Goal: Leave review/rating: Share an evaluation or opinion about a product, service, or content

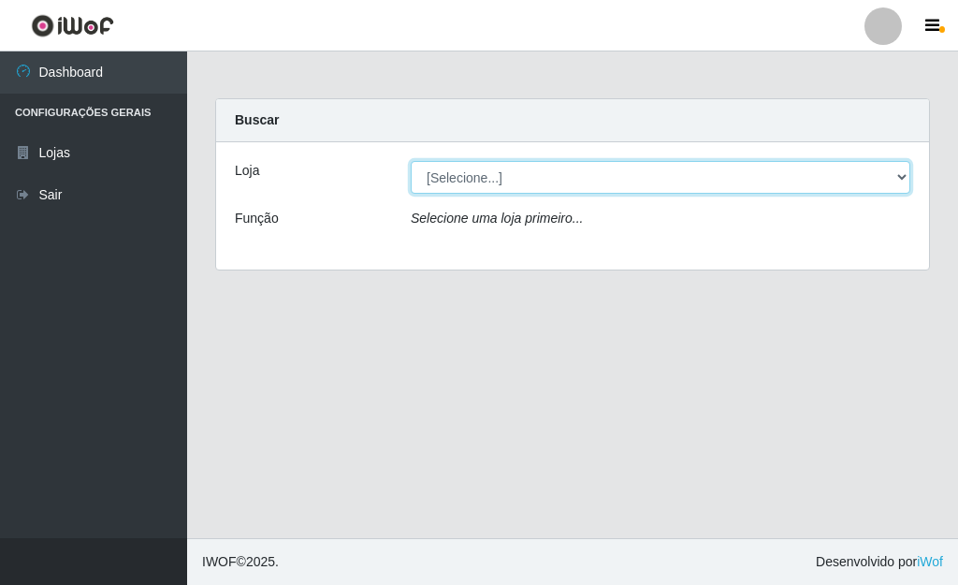
click at [896, 173] on select "[Selecione...] Bemais Supermercados - [GEOGRAPHIC_DATA]" at bounding box center [660, 177] width 499 height 33
select select "249"
click at [411, 161] on select "[Selecione...] Bemais Supermercados - [GEOGRAPHIC_DATA]" at bounding box center [660, 177] width 499 height 33
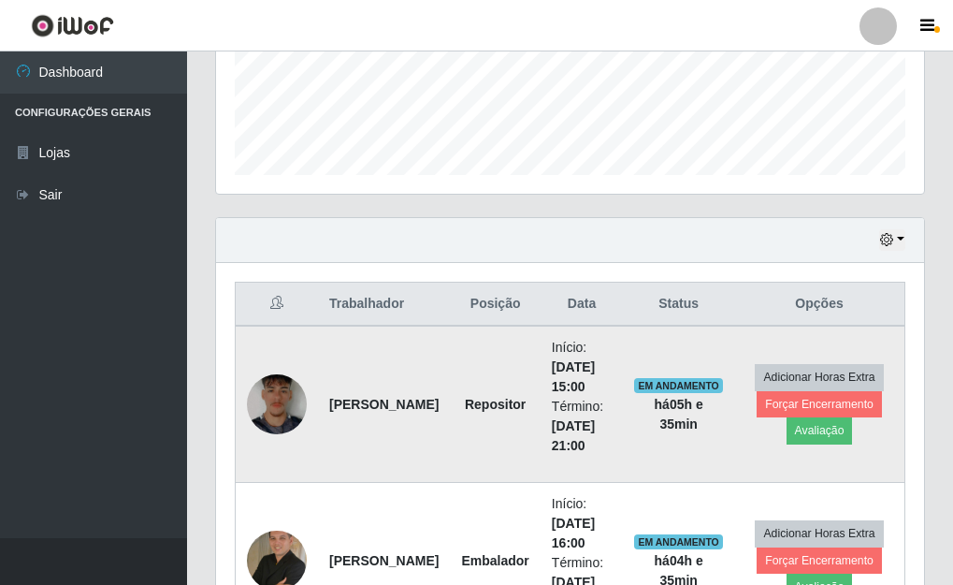
scroll to position [450, 0]
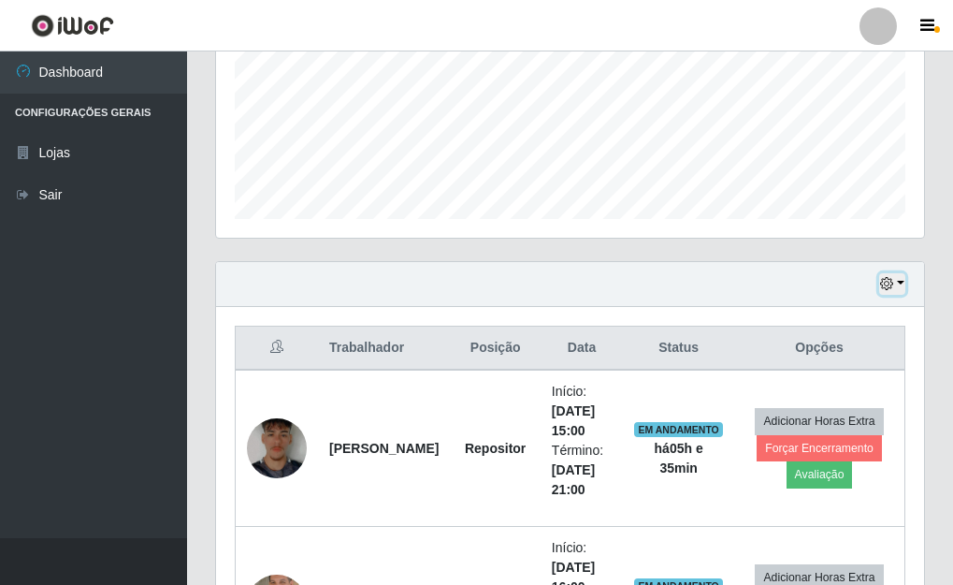
click at [900, 282] on button "button" at bounding box center [892, 284] width 26 height 22
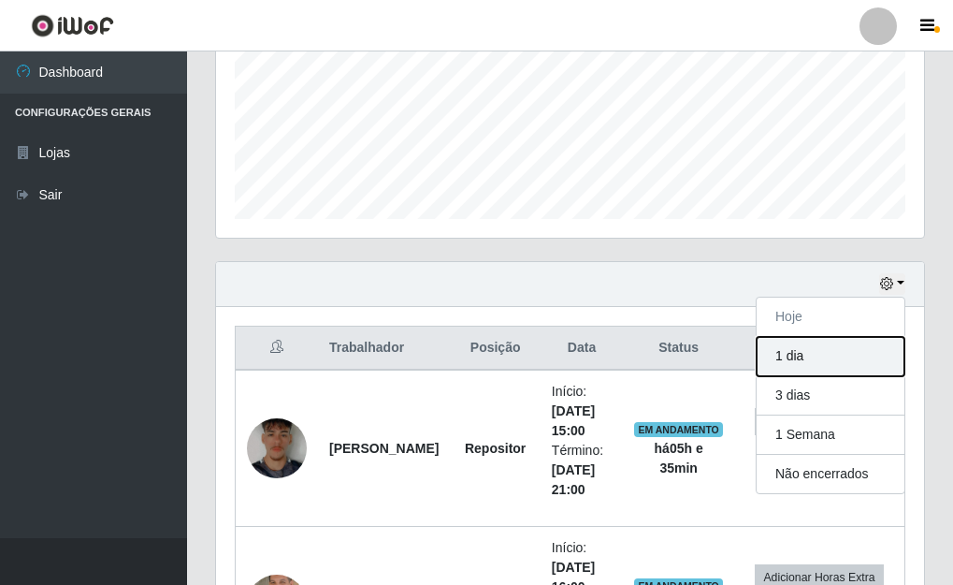
click at [778, 362] on button "1 dia" at bounding box center [831, 356] width 148 height 39
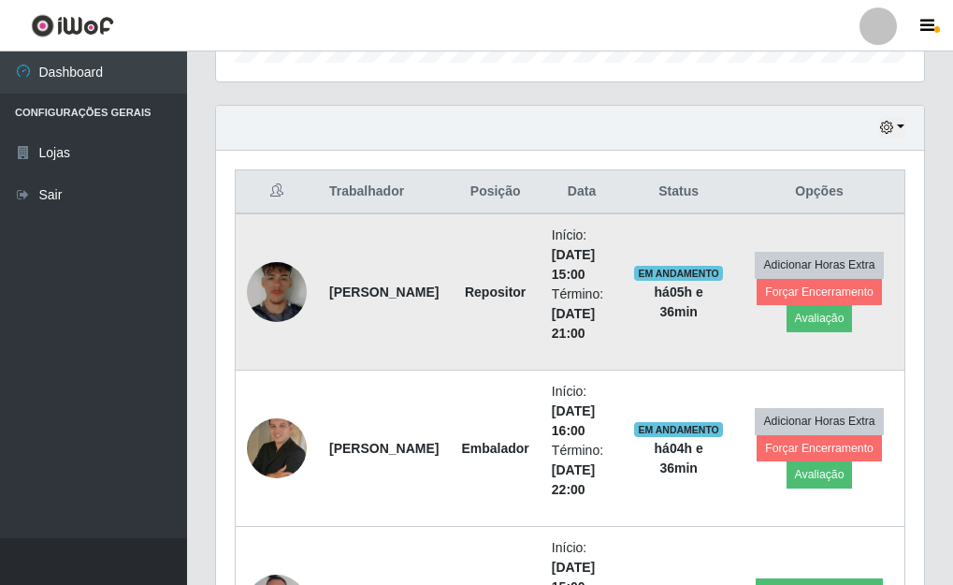
scroll to position [544, 0]
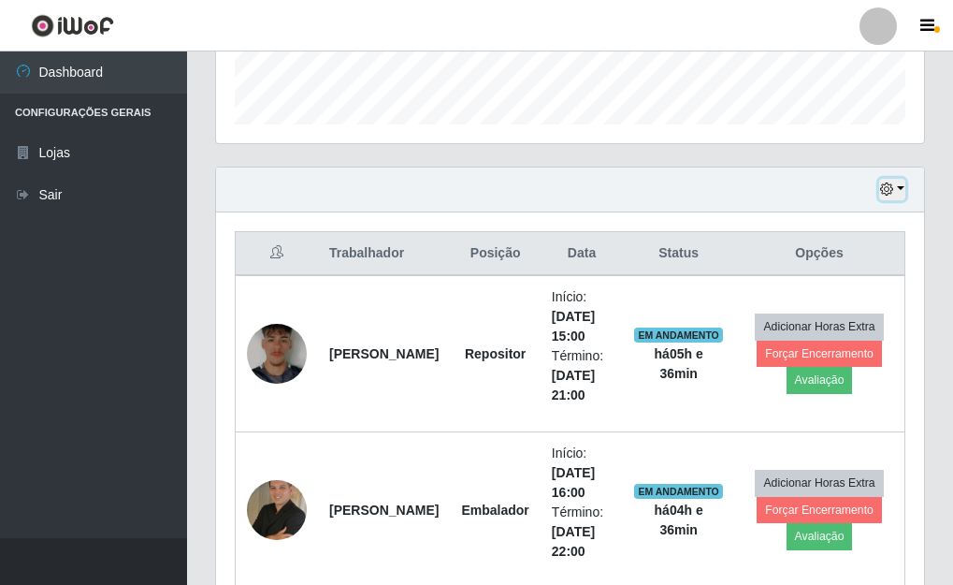
click at [902, 192] on button "button" at bounding box center [892, 190] width 26 height 22
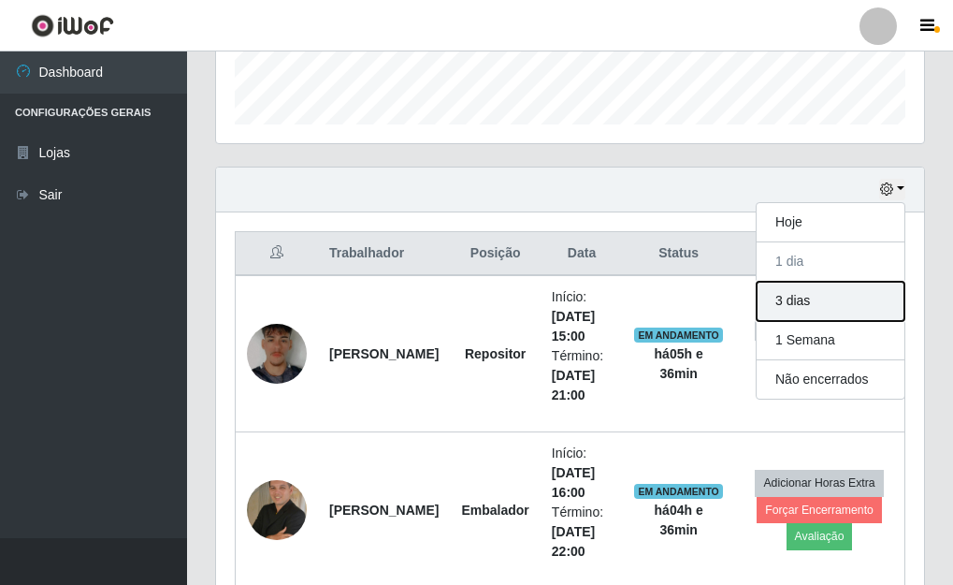
click at [827, 310] on button "3 dias" at bounding box center [831, 301] width 148 height 39
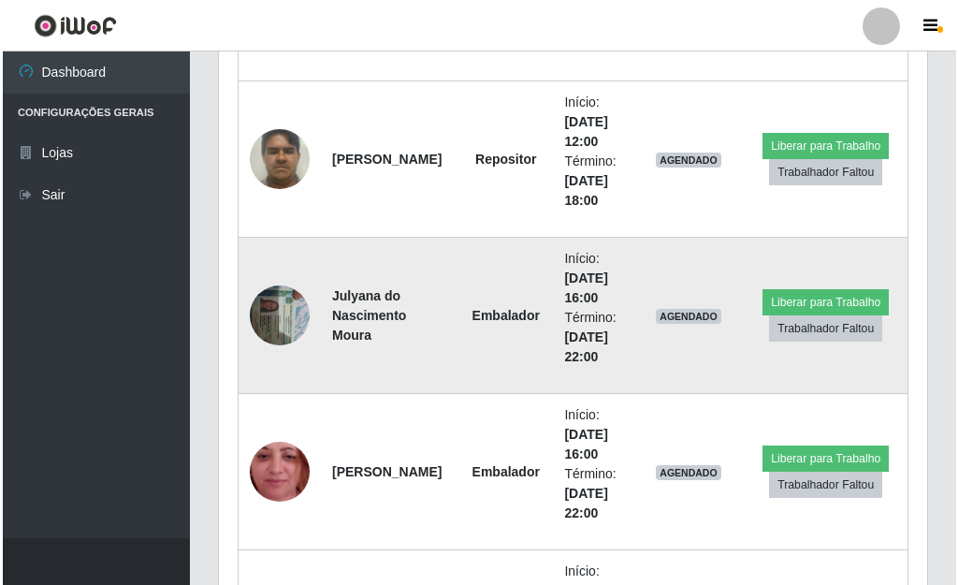
scroll to position [2508, 0]
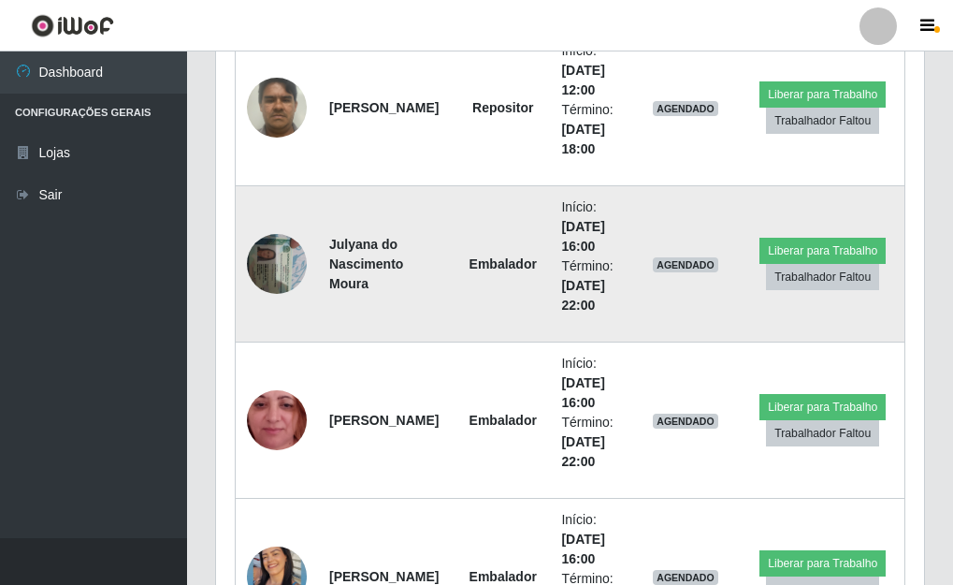
click at [282, 269] on img at bounding box center [277, 263] width 60 height 79
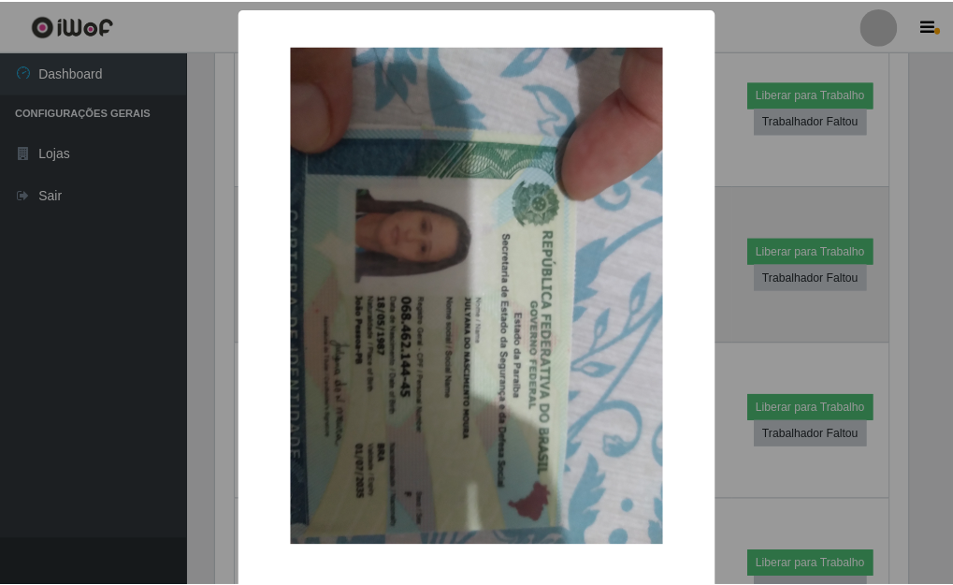
scroll to position [388, 697]
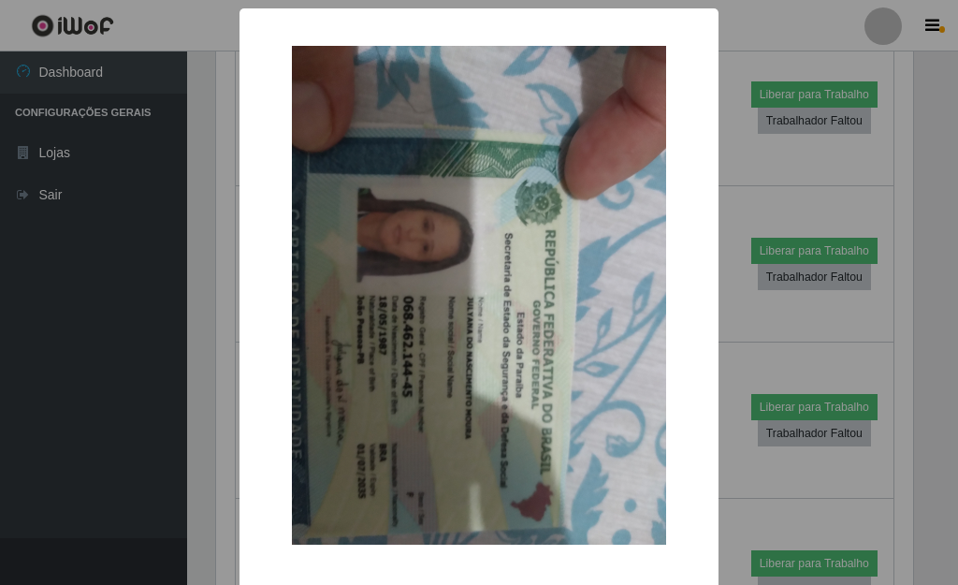
click at [917, 168] on div "× OK Cancel" at bounding box center [479, 292] width 958 height 585
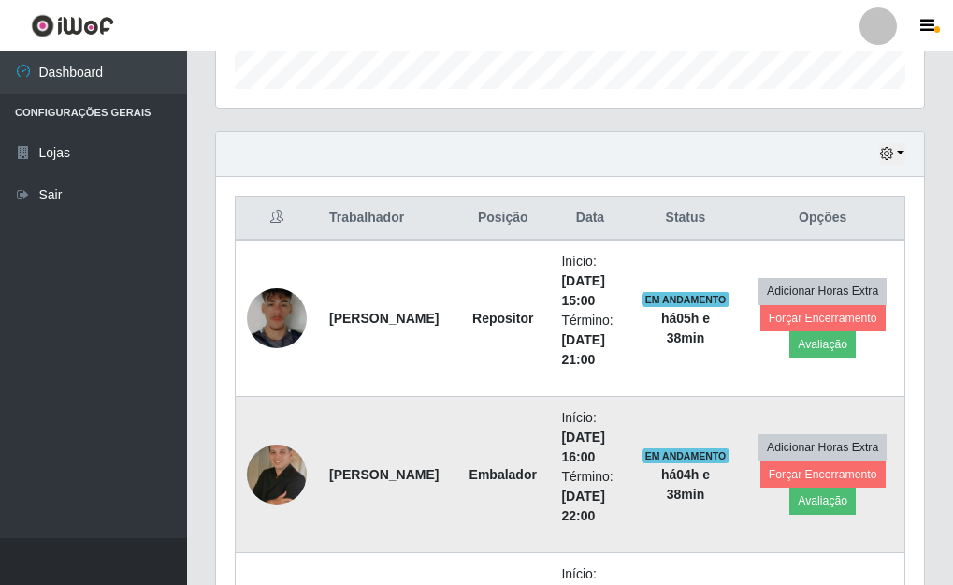
scroll to position [516, 0]
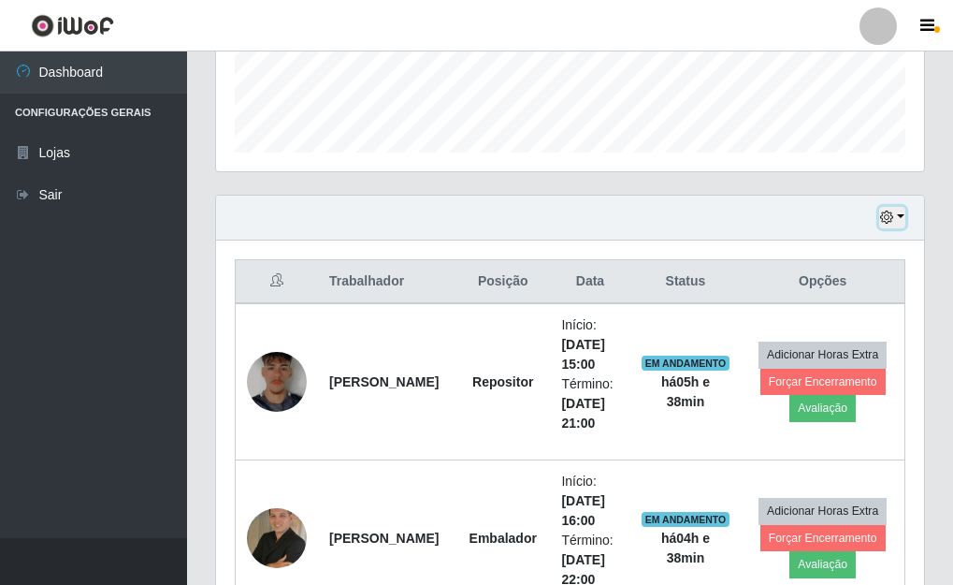
click at [900, 213] on button "button" at bounding box center [892, 218] width 26 height 22
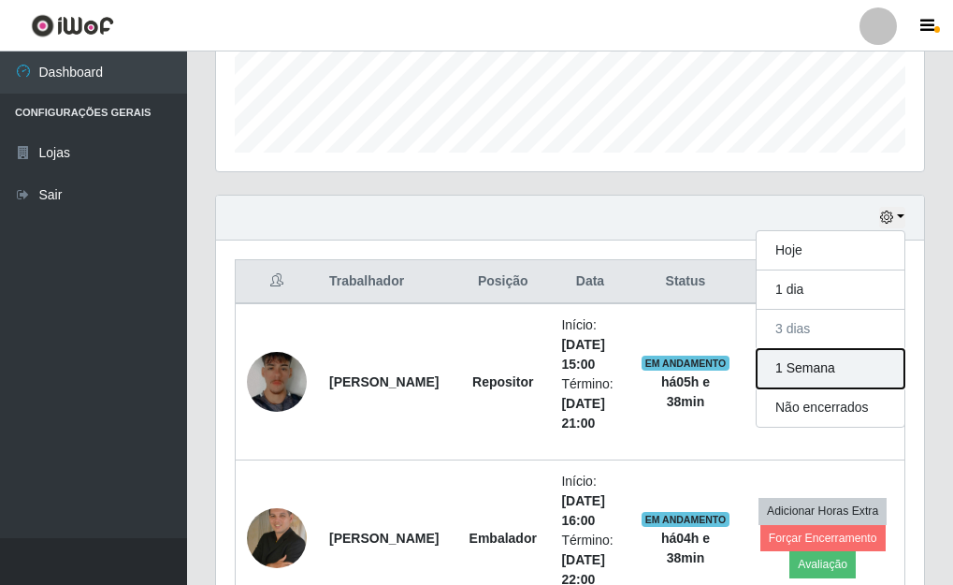
click at [846, 373] on button "1 Semana" at bounding box center [831, 368] width 148 height 39
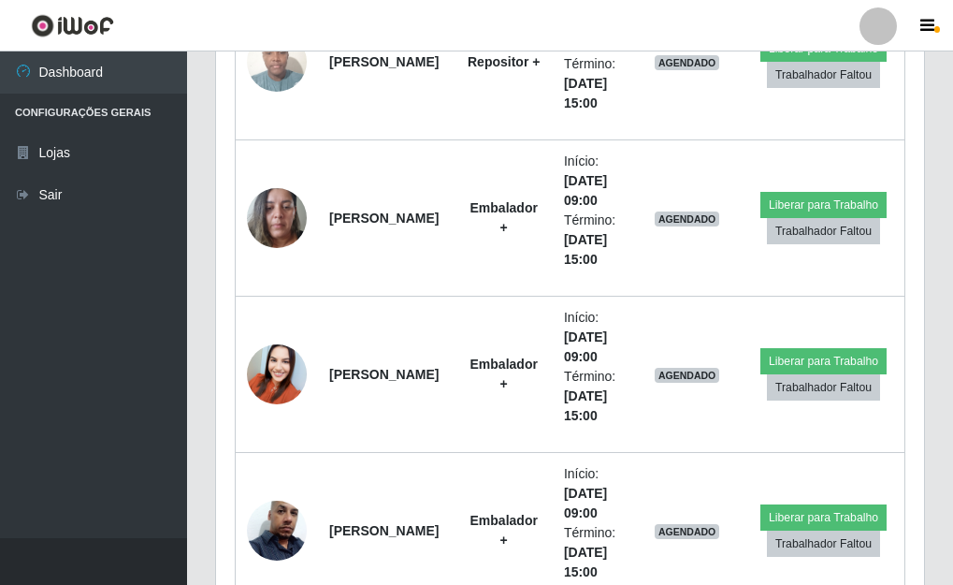
scroll to position [6315, 0]
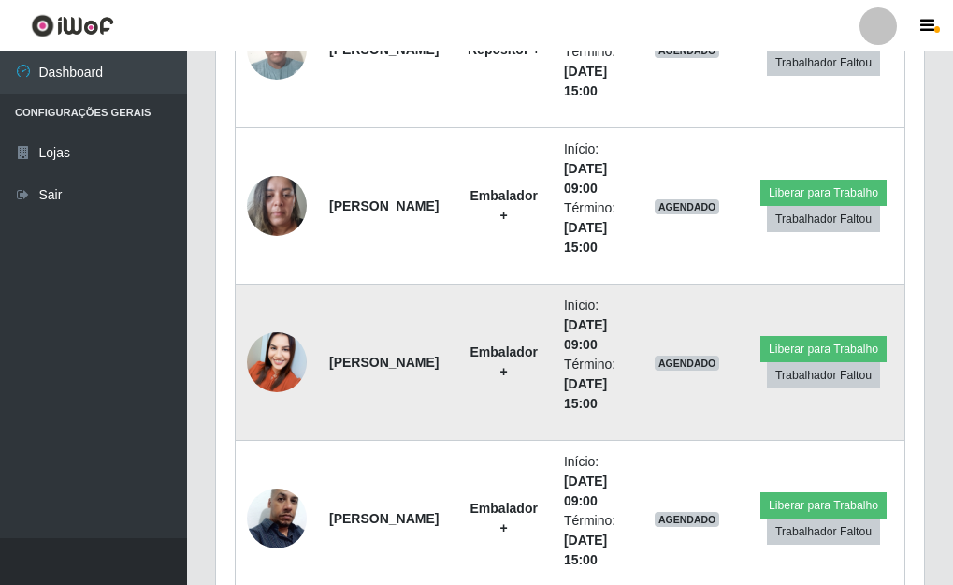
click at [285, 368] on img at bounding box center [277, 361] width 60 height 79
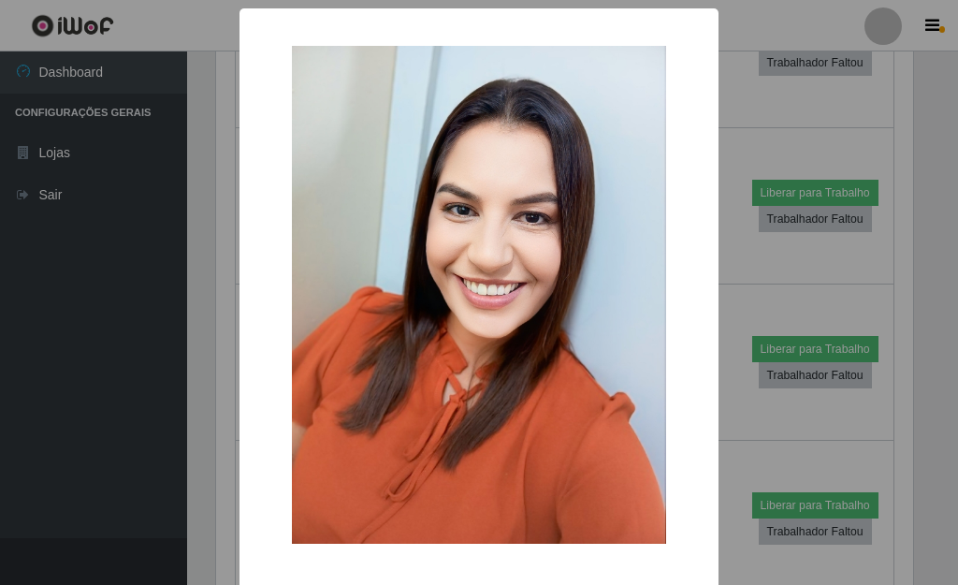
click at [209, 378] on div "× OK Cancel" at bounding box center [479, 292] width 958 height 585
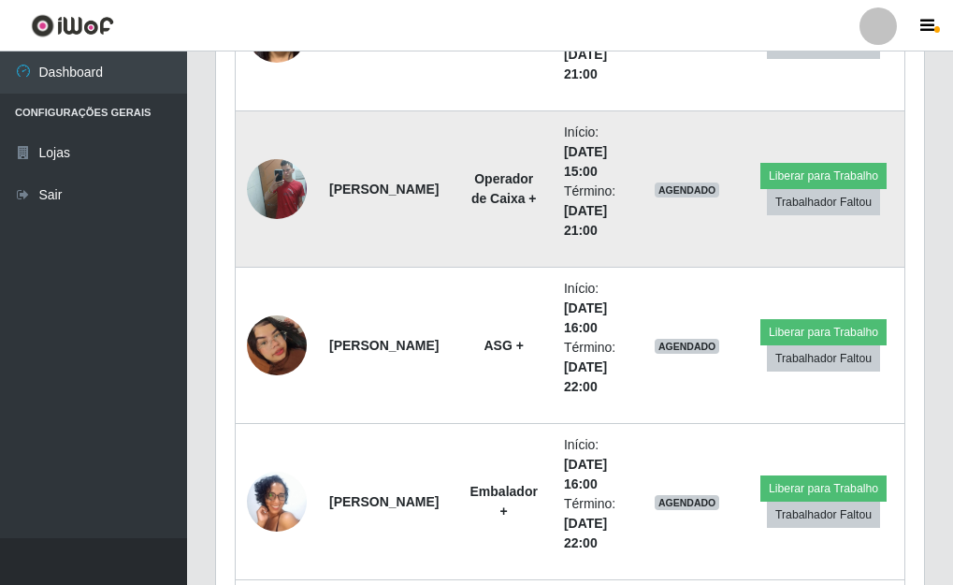
scroll to position [9495, 0]
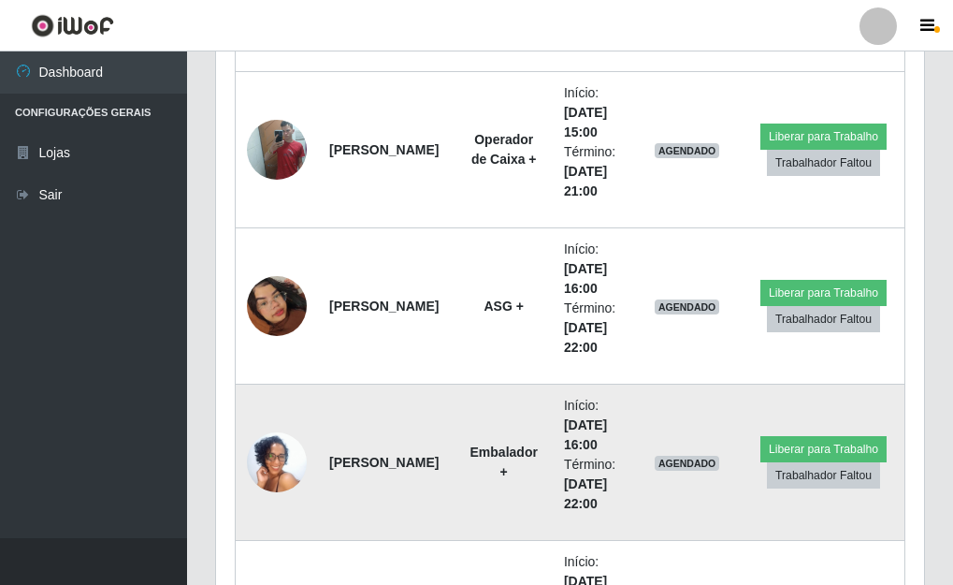
click at [278, 476] on img at bounding box center [277, 462] width 60 height 133
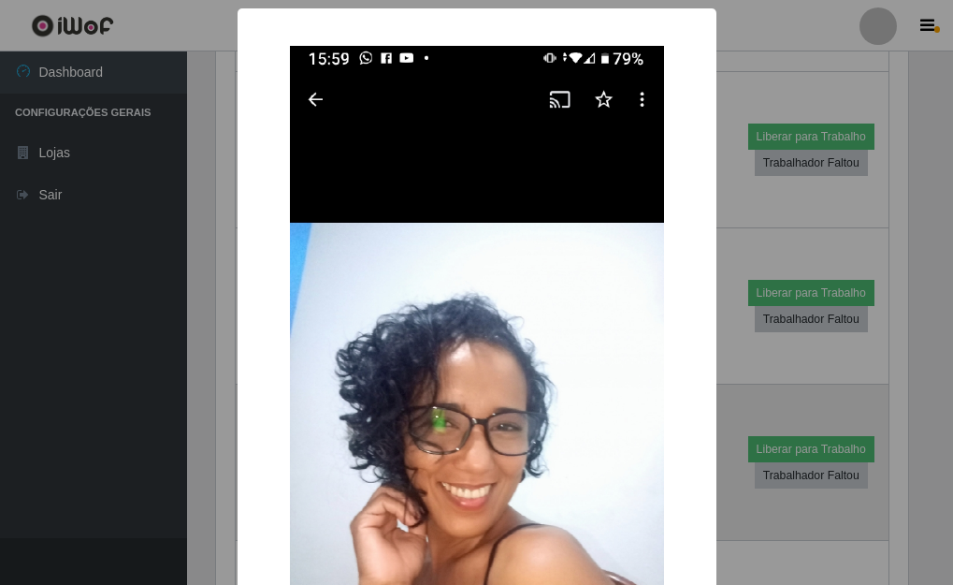
scroll to position [388, 697]
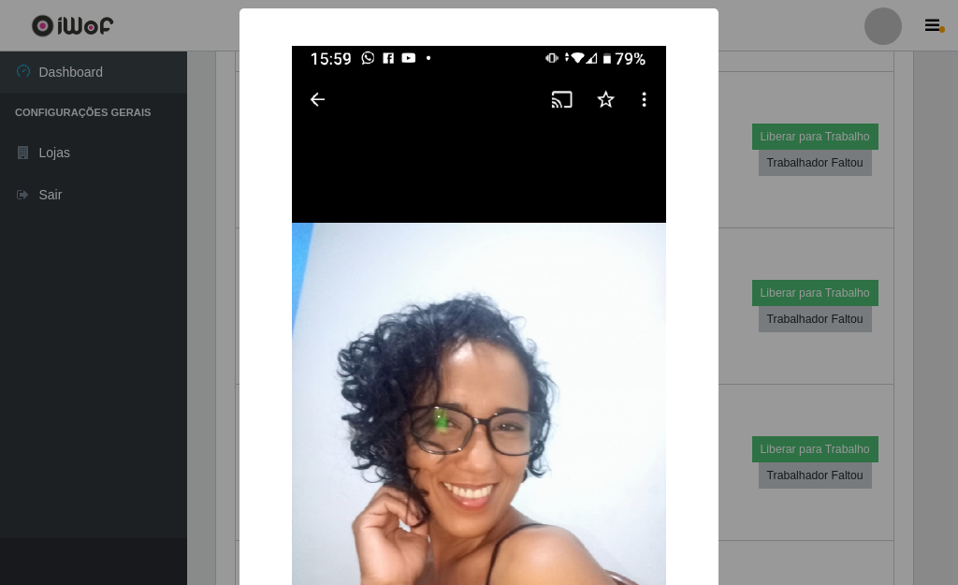
click at [206, 445] on div "× OK Cancel" at bounding box center [479, 292] width 958 height 585
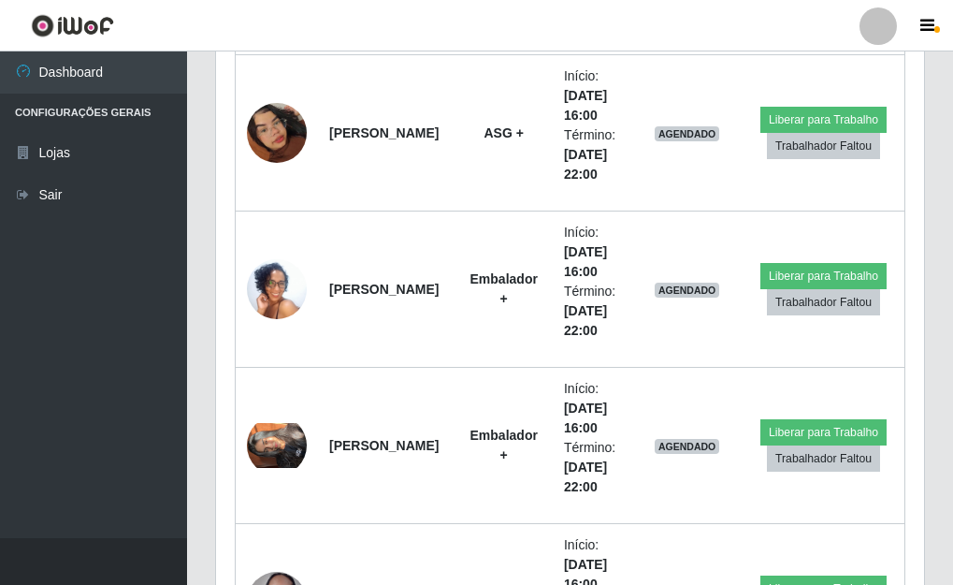
scroll to position [9682, 0]
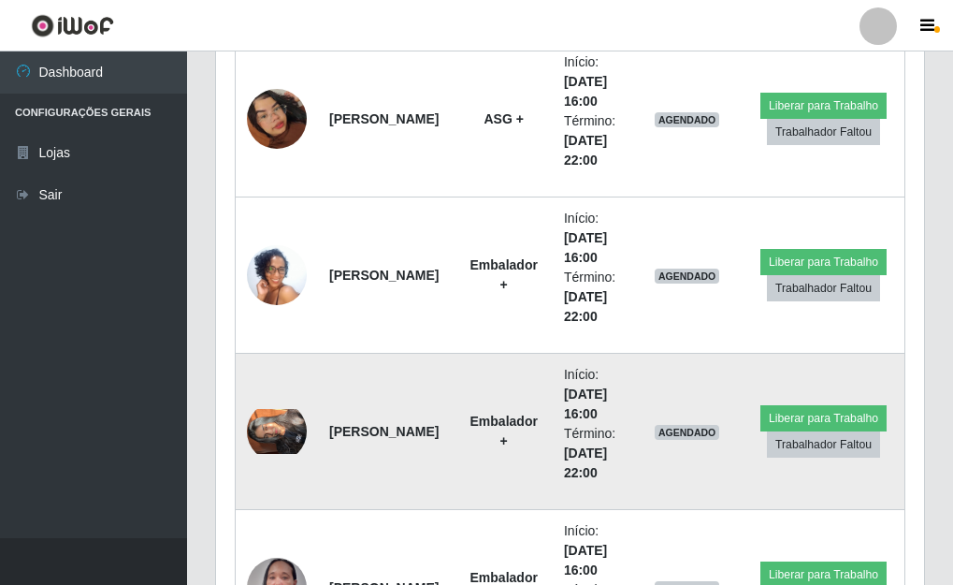
click at [285, 428] on img at bounding box center [277, 431] width 60 height 45
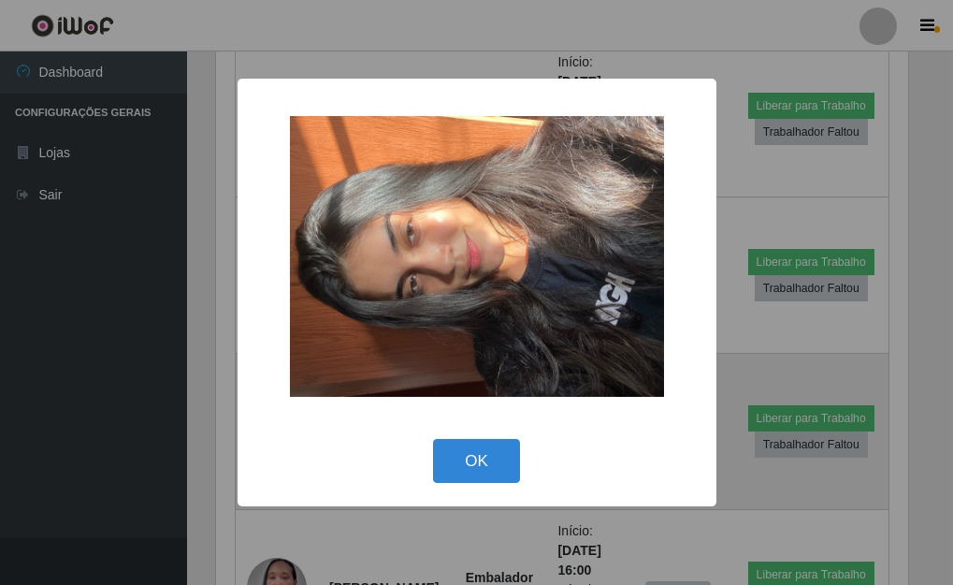
scroll to position [388, 697]
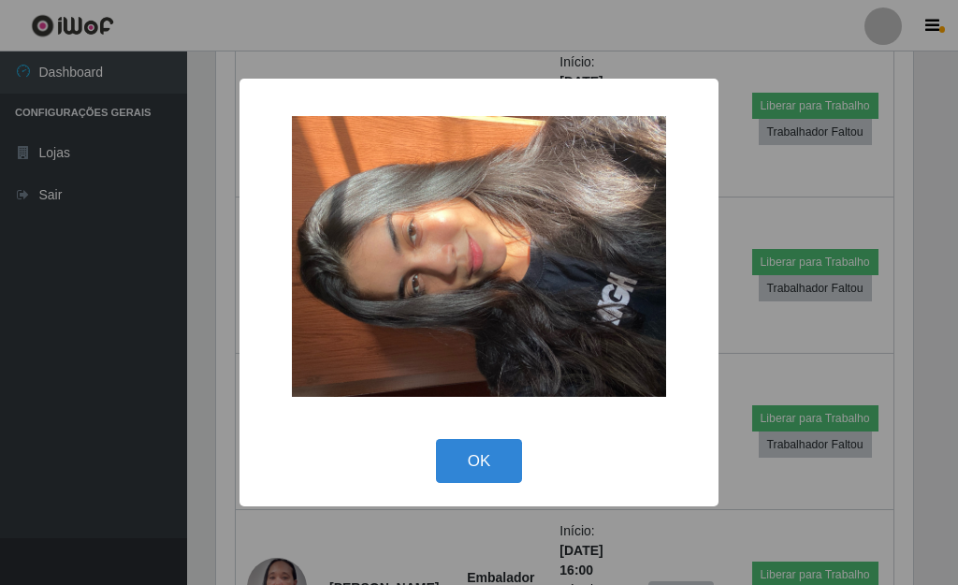
click at [194, 457] on div "× OK Cancel" at bounding box center [479, 292] width 958 height 585
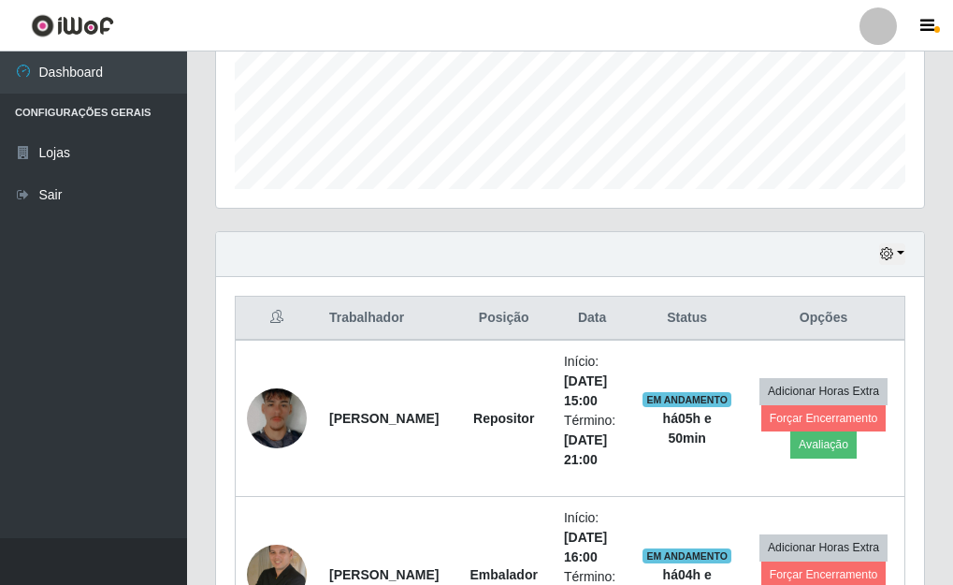
scroll to position [379, 0]
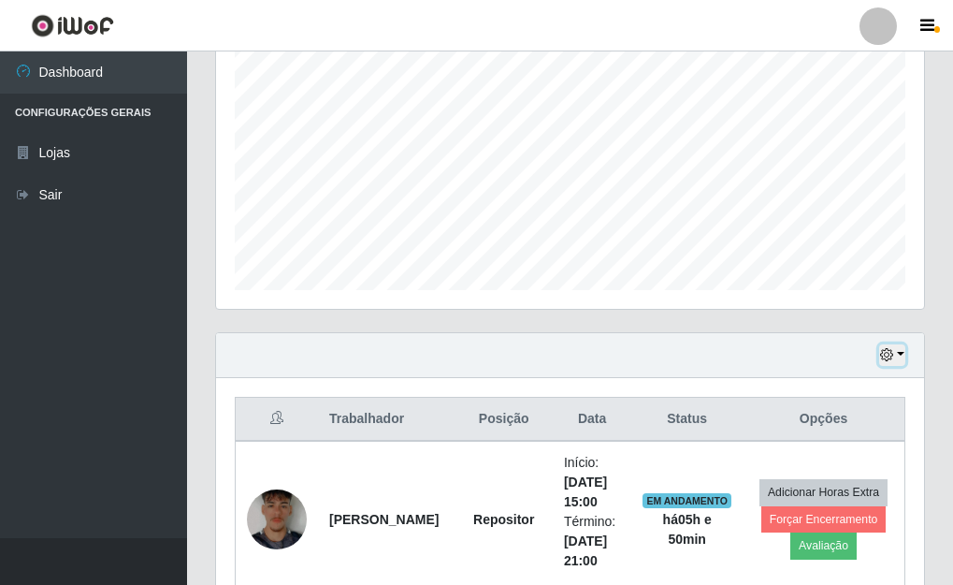
click at [901, 354] on button "button" at bounding box center [892, 355] width 26 height 22
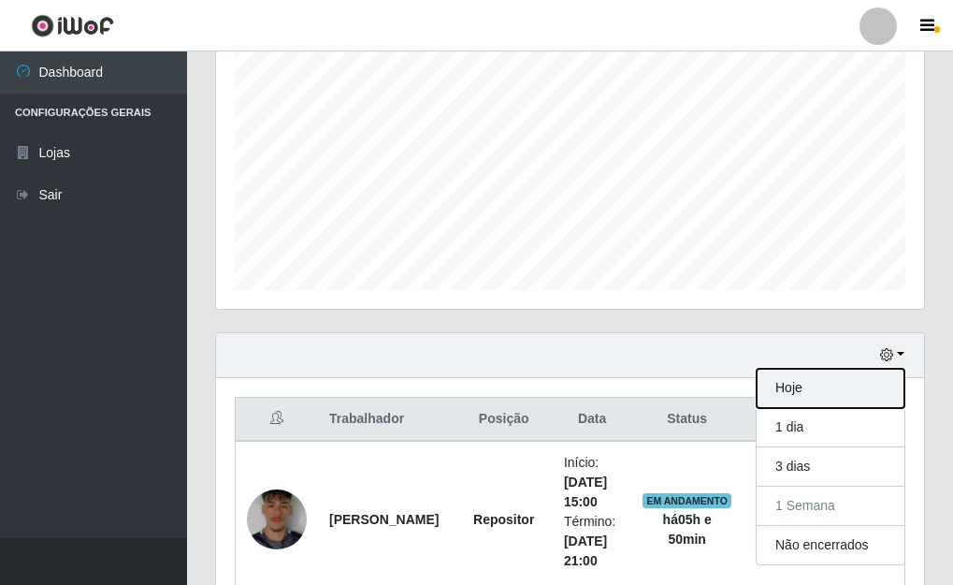
click at [791, 388] on button "Hoje" at bounding box center [831, 387] width 148 height 39
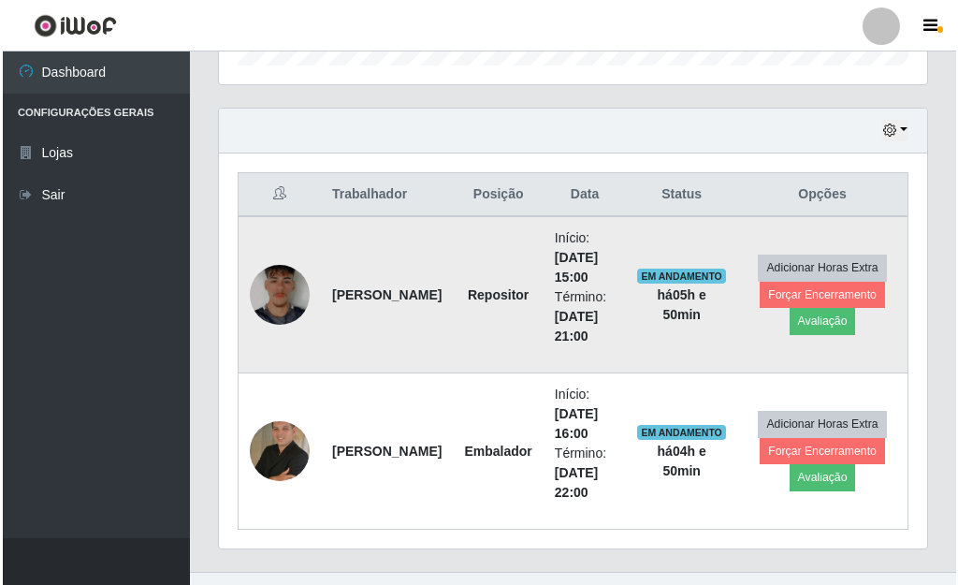
scroll to position [637, 0]
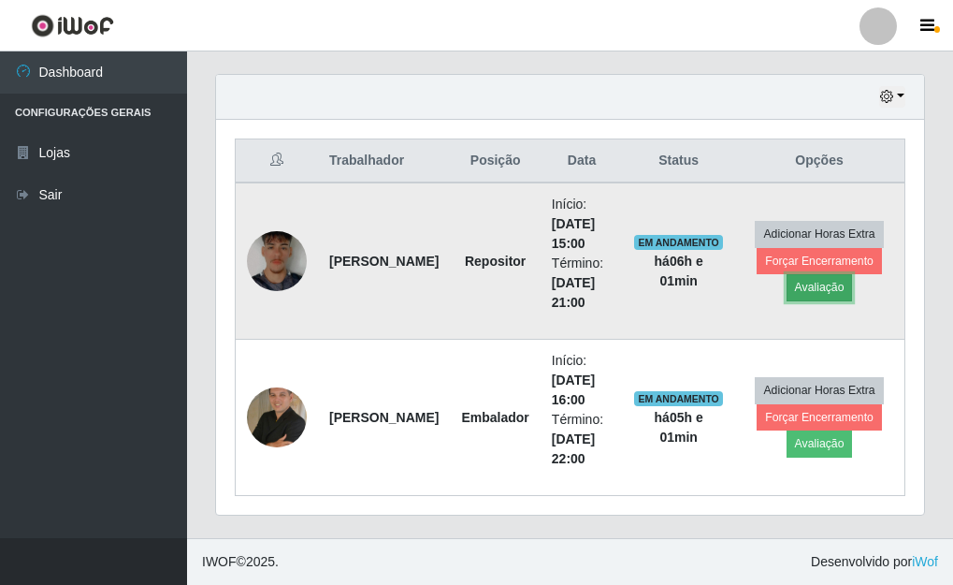
click at [805, 287] on button "Avaliação" at bounding box center [820, 287] width 66 height 26
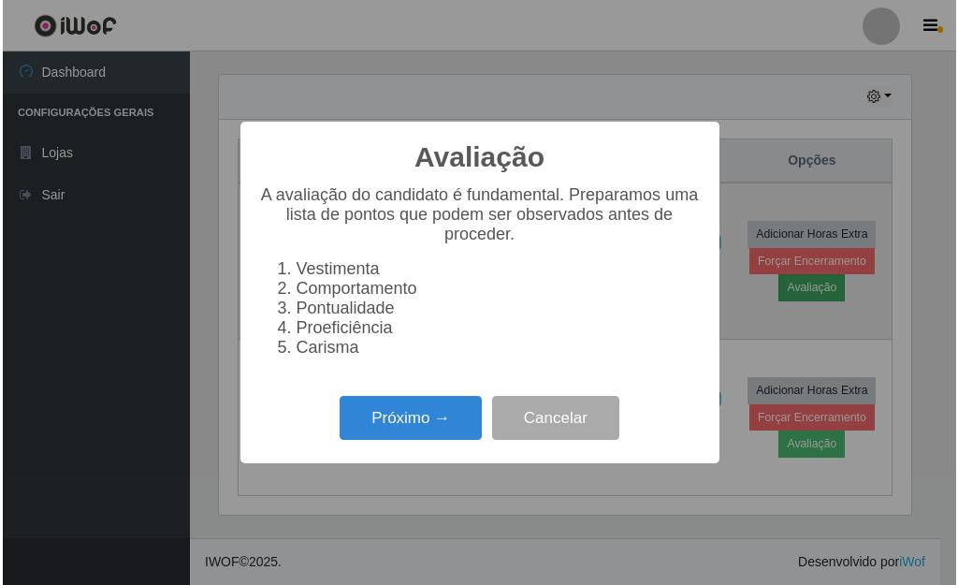
scroll to position [388, 697]
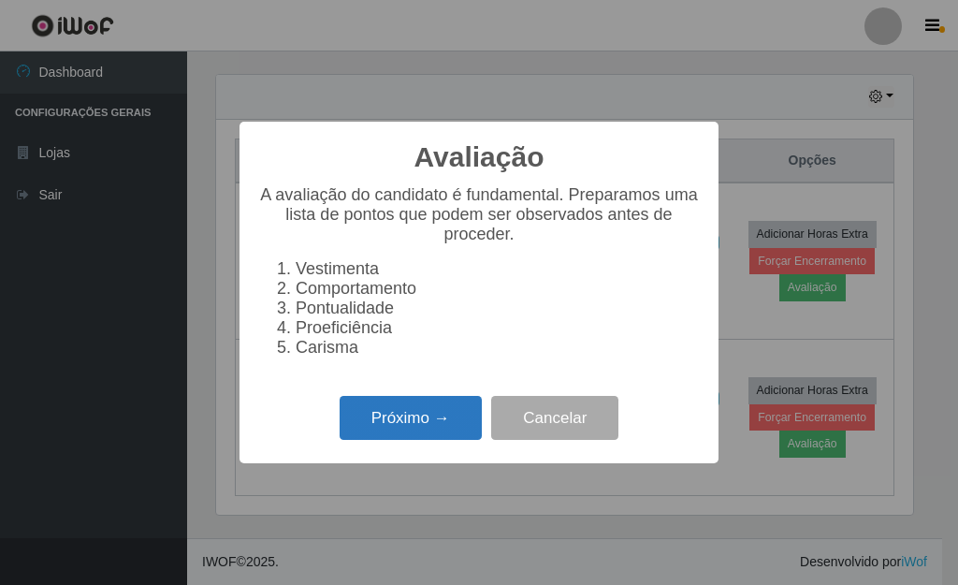
click at [389, 428] on button "Próximo →" at bounding box center [410, 418] width 142 height 44
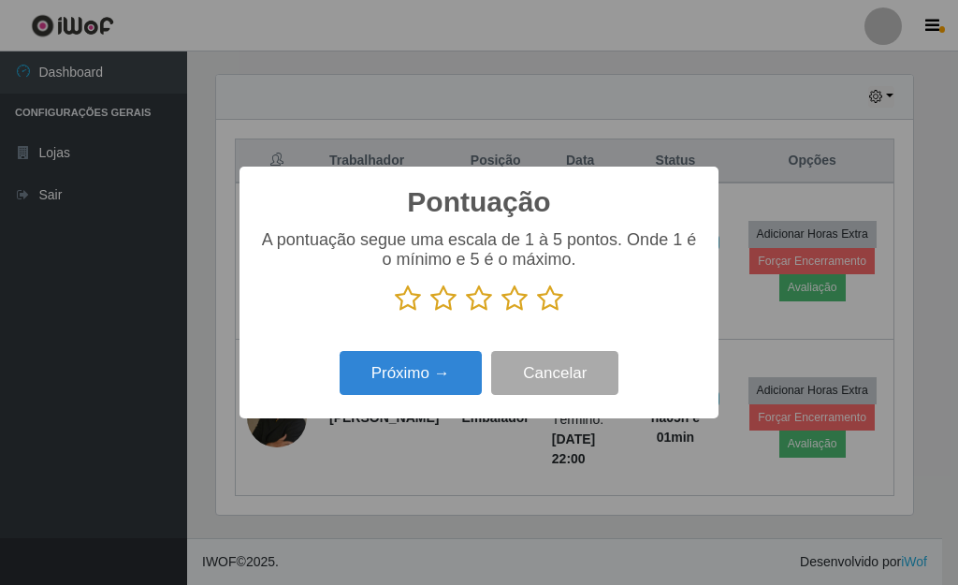
click at [550, 295] on icon at bounding box center [550, 298] width 26 height 28
click at [537, 312] on input "radio" at bounding box center [537, 312] width 0 height 0
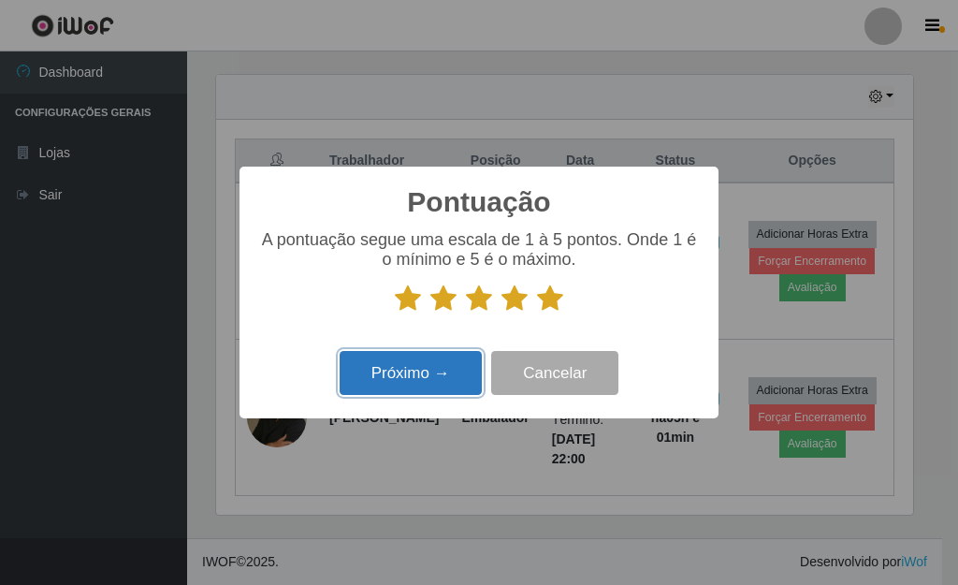
click at [434, 375] on button "Próximo →" at bounding box center [410, 373] width 142 height 44
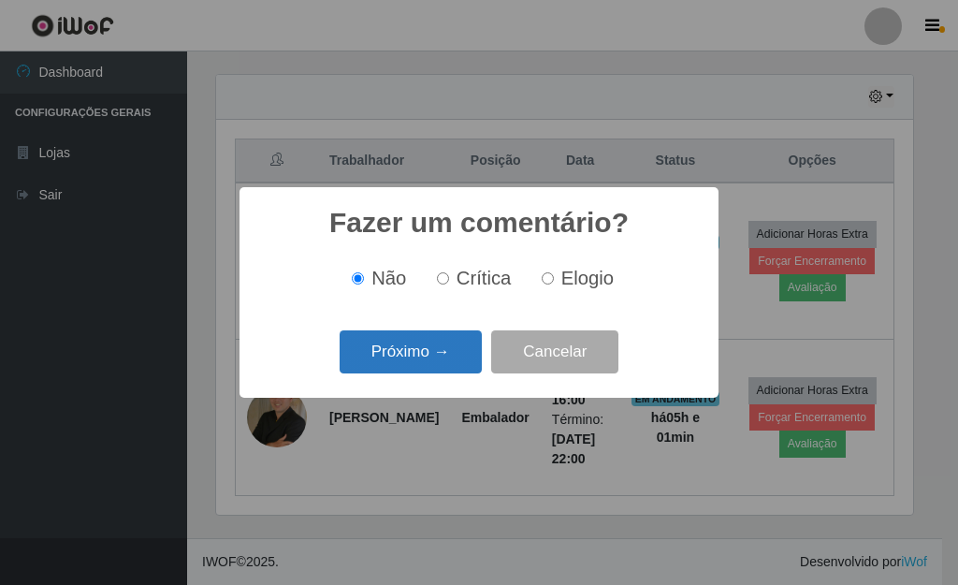
click at [453, 352] on button "Próximo →" at bounding box center [410, 352] width 142 height 44
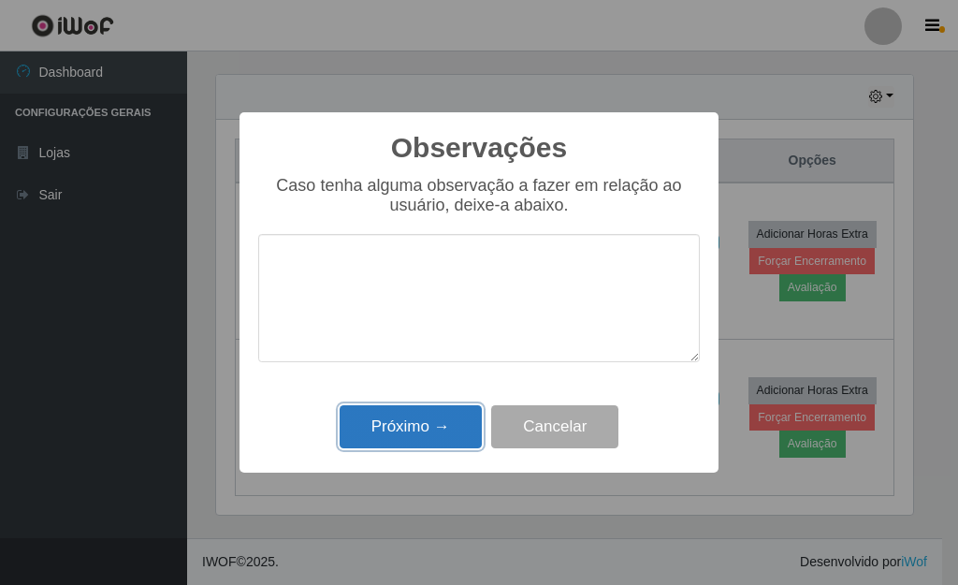
click at [408, 418] on button "Próximo →" at bounding box center [410, 427] width 142 height 44
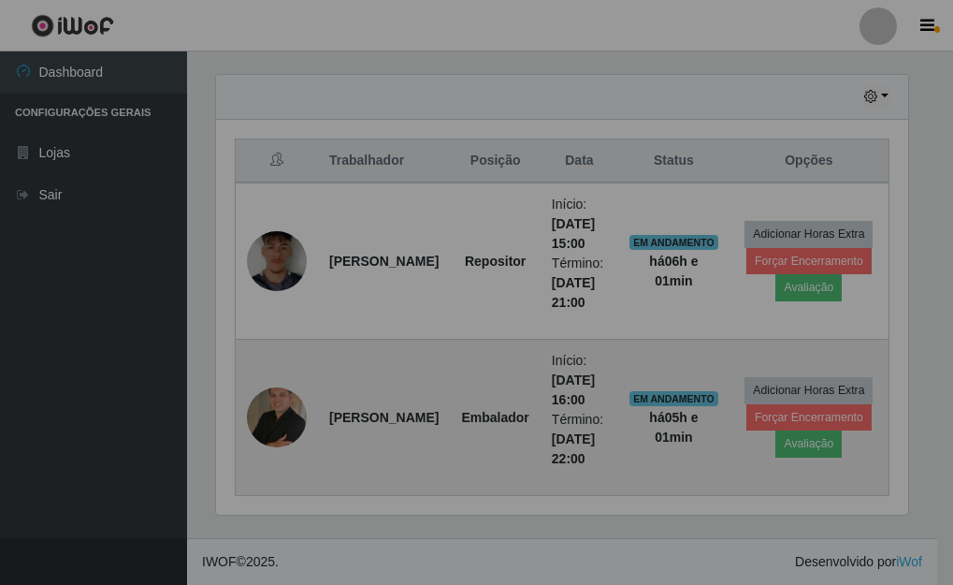
scroll to position [388, 708]
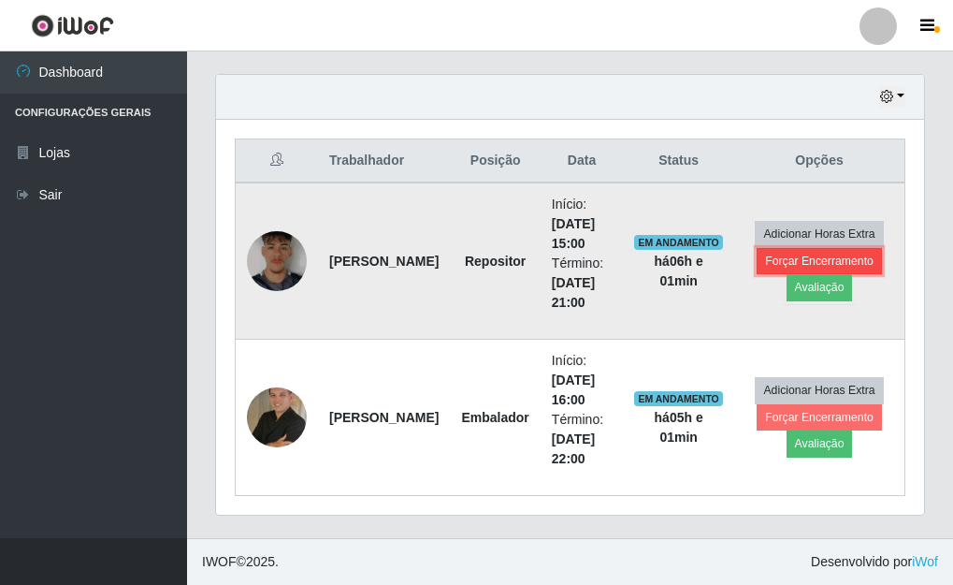
click at [804, 255] on button "Forçar Encerramento" at bounding box center [819, 261] width 125 height 26
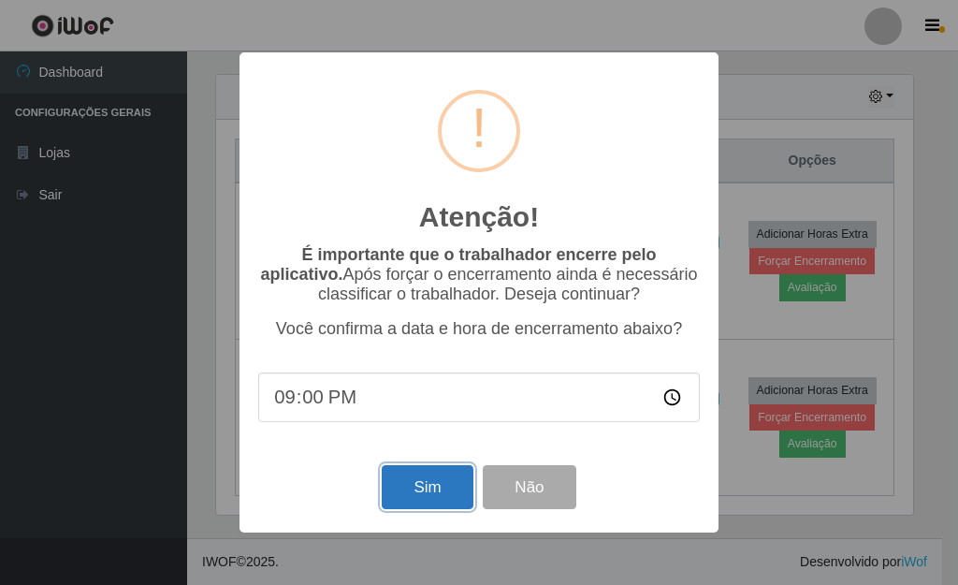
click at [393, 487] on button "Sim" at bounding box center [427, 487] width 91 height 44
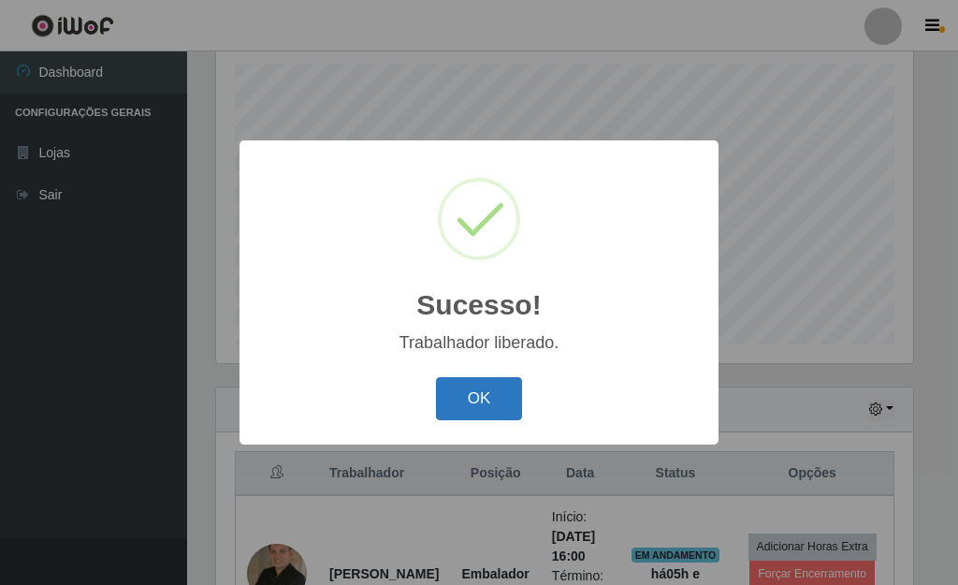
click at [499, 397] on button "OK" at bounding box center [479, 399] width 87 height 44
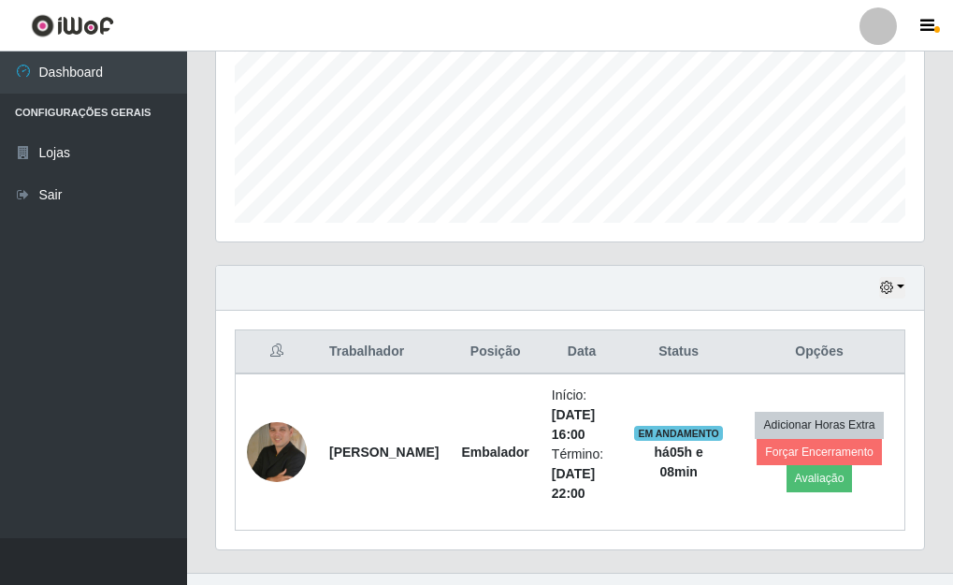
scroll to position [481, 0]
